Goal: Information Seeking & Learning: Learn about a topic

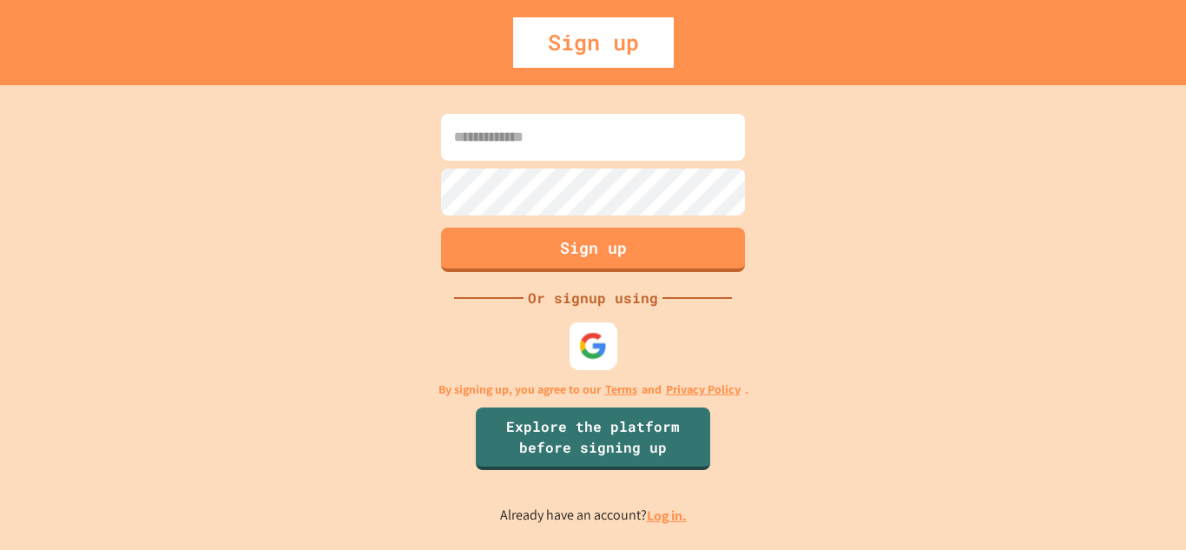
click at [589, 334] on img at bounding box center [593, 345] width 29 height 29
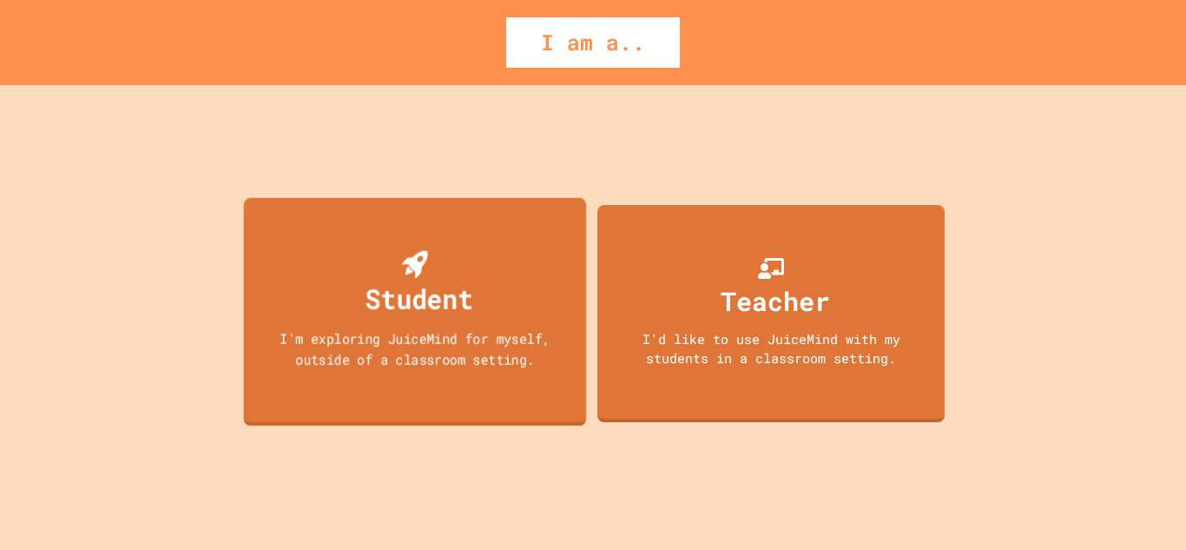
click at [440, 322] on div "Student I'm exploring JuiceMind for myself, outside of a classroom setting." at bounding box center [415, 311] width 343 height 228
